Goal: Information Seeking & Learning: Learn about a topic

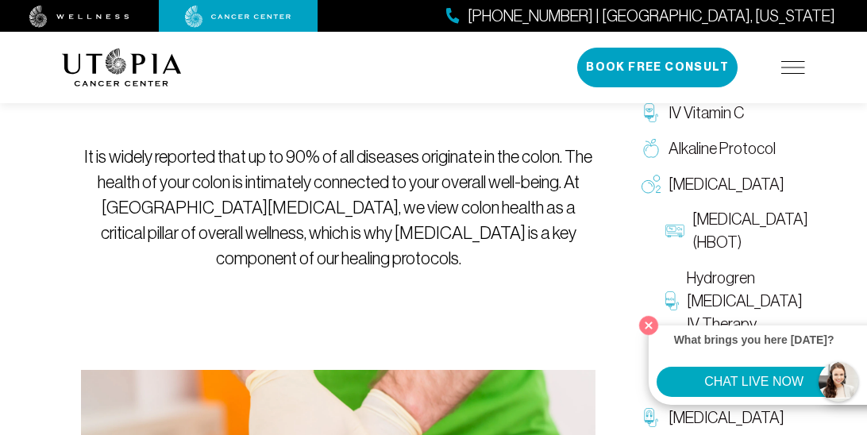
scroll to position [397, 0]
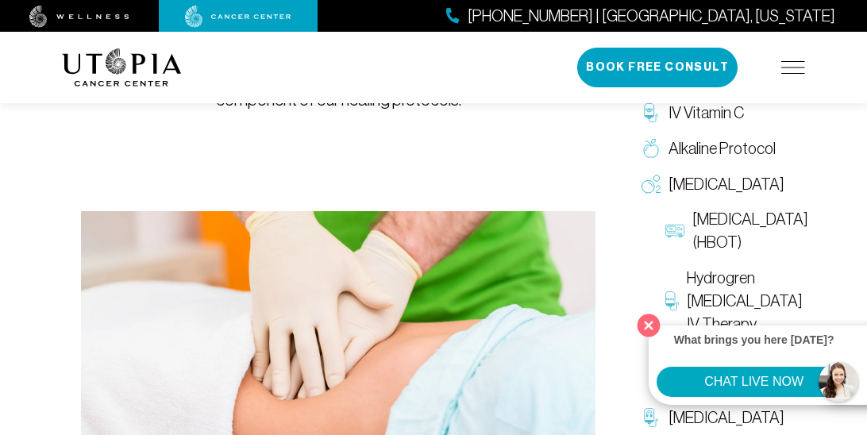
click at [643, 323] on button "Close" at bounding box center [649, 325] width 33 height 33
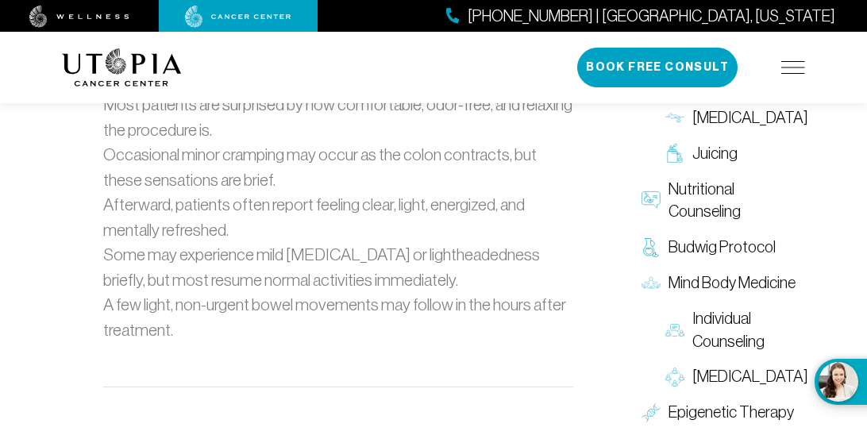
scroll to position [2383, 0]
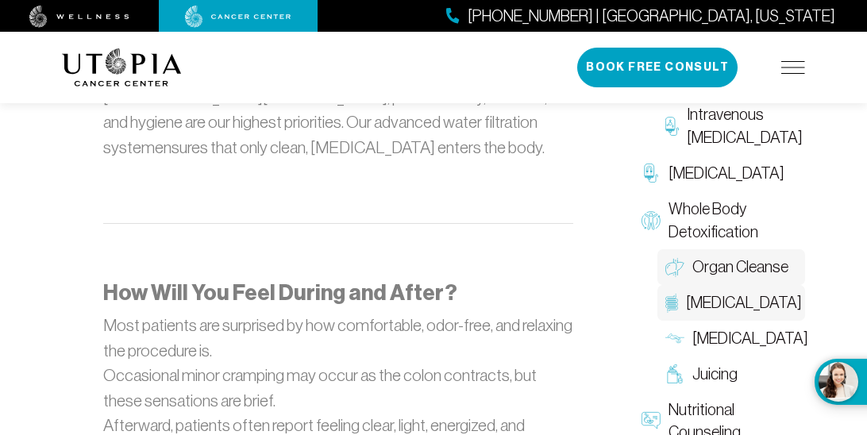
click at [737, 256] on span "Organ Cleanse" at bounding box center [741, 267] width 96 height 23
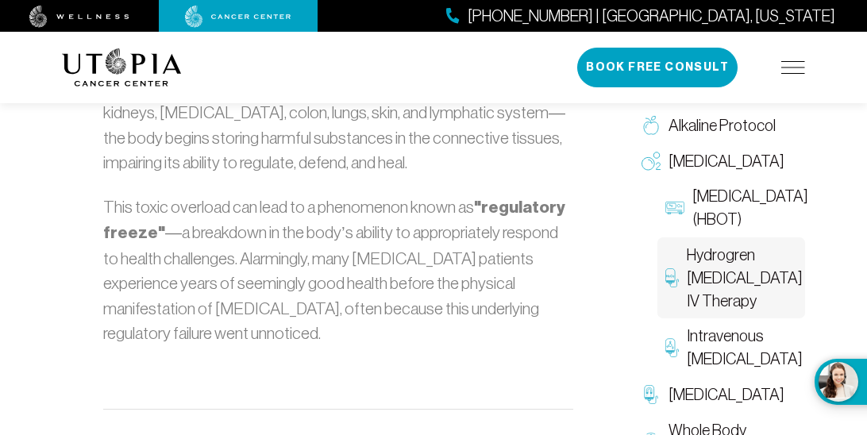
scroll to position [1112, 0]
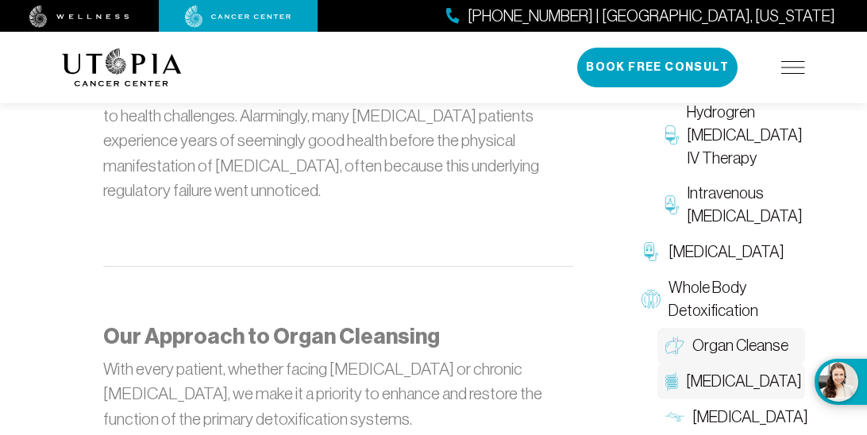
click at [716, 370] on span "[MEDICAL_DATA]" at bounding box center [744, 381] width 116 height 23
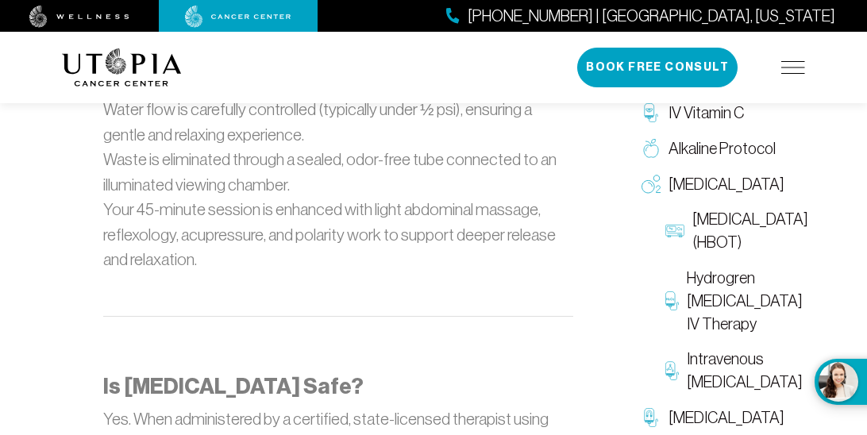
scroll to position [2279, 0]
